Goal: Navigation & Orientation: Go to known website

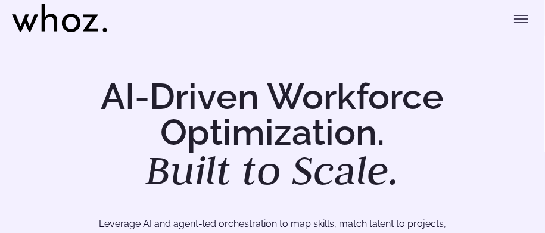
click at [527, 17] on icon "Toggle menu" at bounding box center [521, 19] width 14 height 14
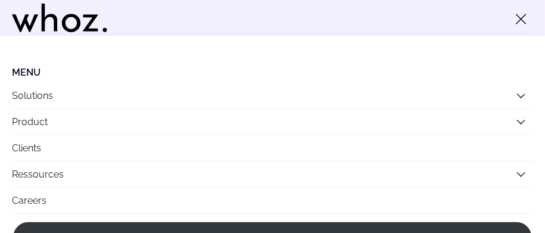
click at [527, 17] on icon "Toggle menu" at bounding box center [521, 19] width 14 height 14
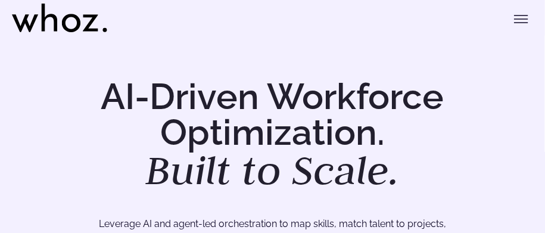
click at [41, 28] on icon at bounding box center [59, 18] width 95 height 29
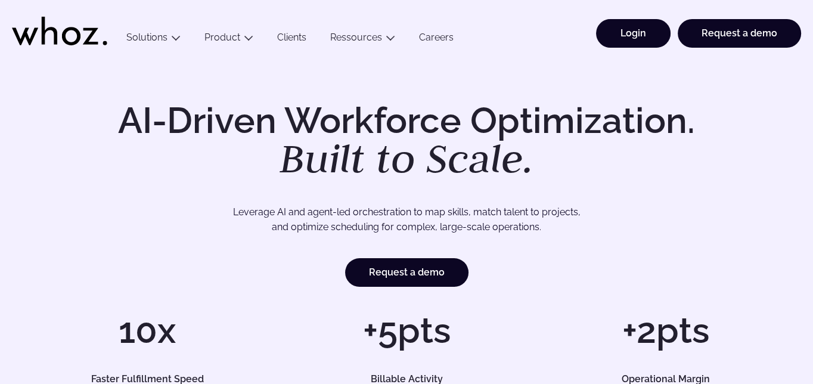
click at [665, 36] on link "Login" at bounding box center [633, 33] width 74 height 29
